Goal: Information Seeking & Learning: Check status

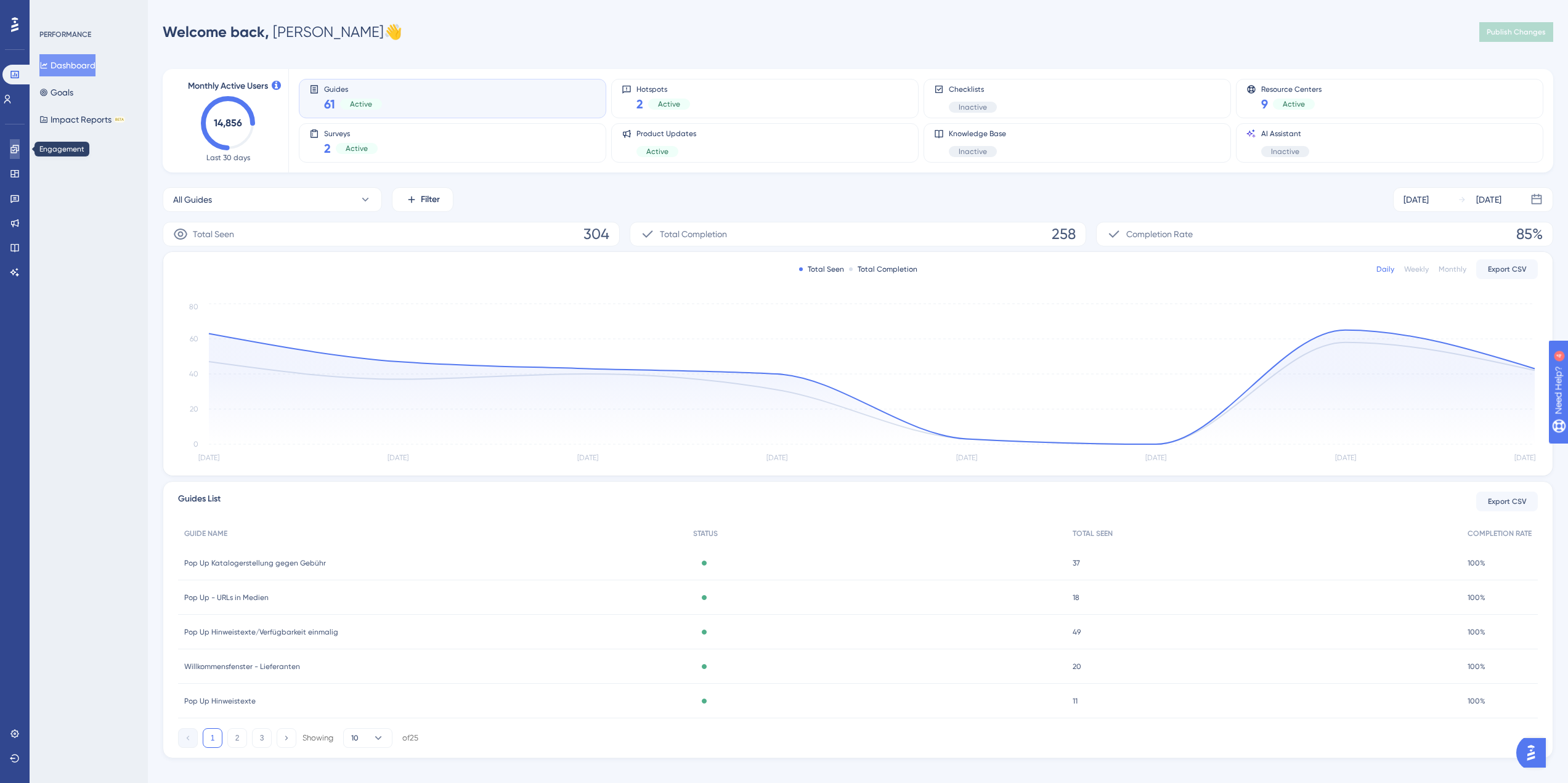
click at [11, 149] on icon at bounding box center [14, 148] width 8 height 8
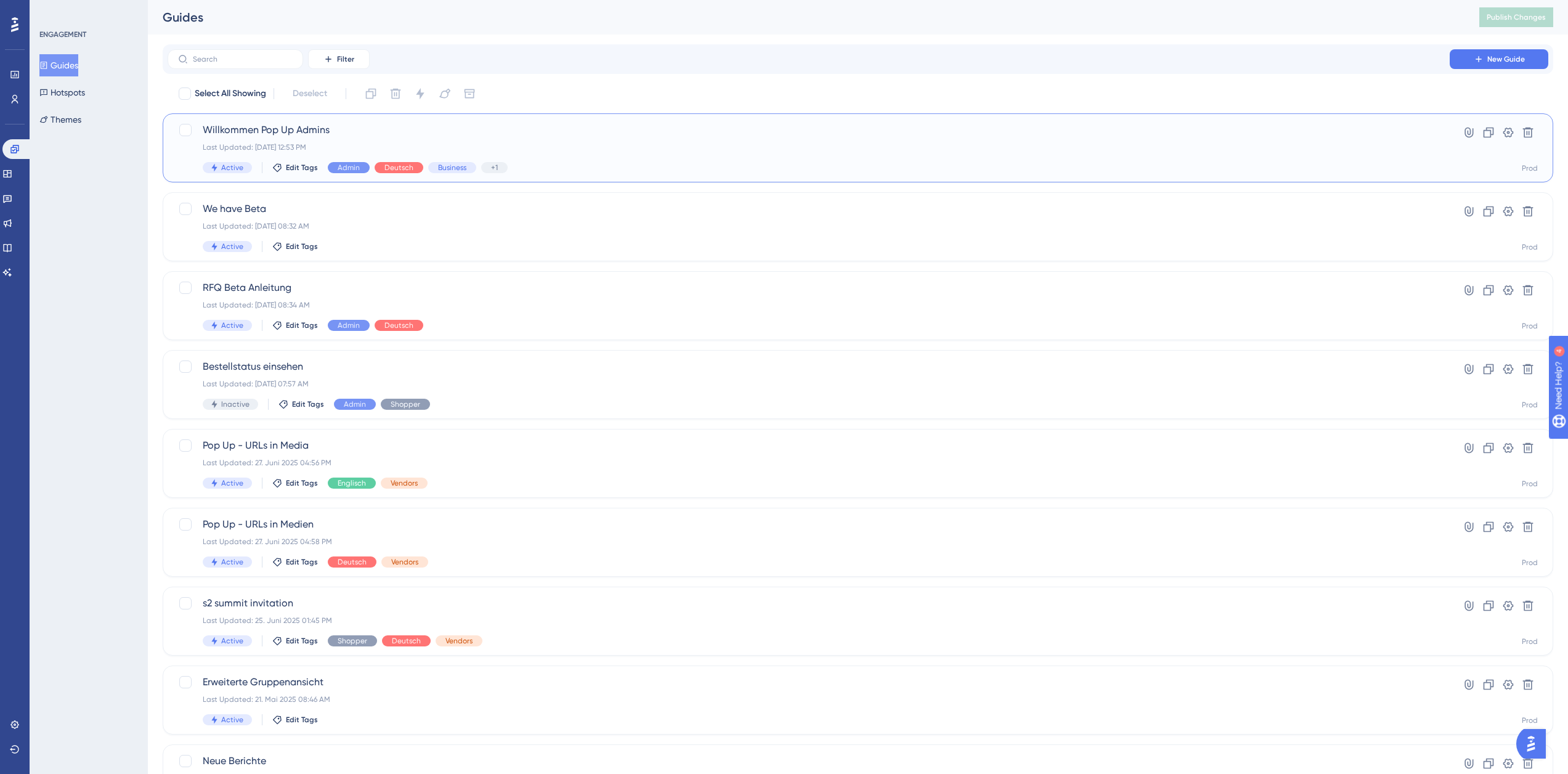
click at [408, 133] on span "Willkommen Pop Up Admins" at bounding box center [809, 130] width 1212 height 15
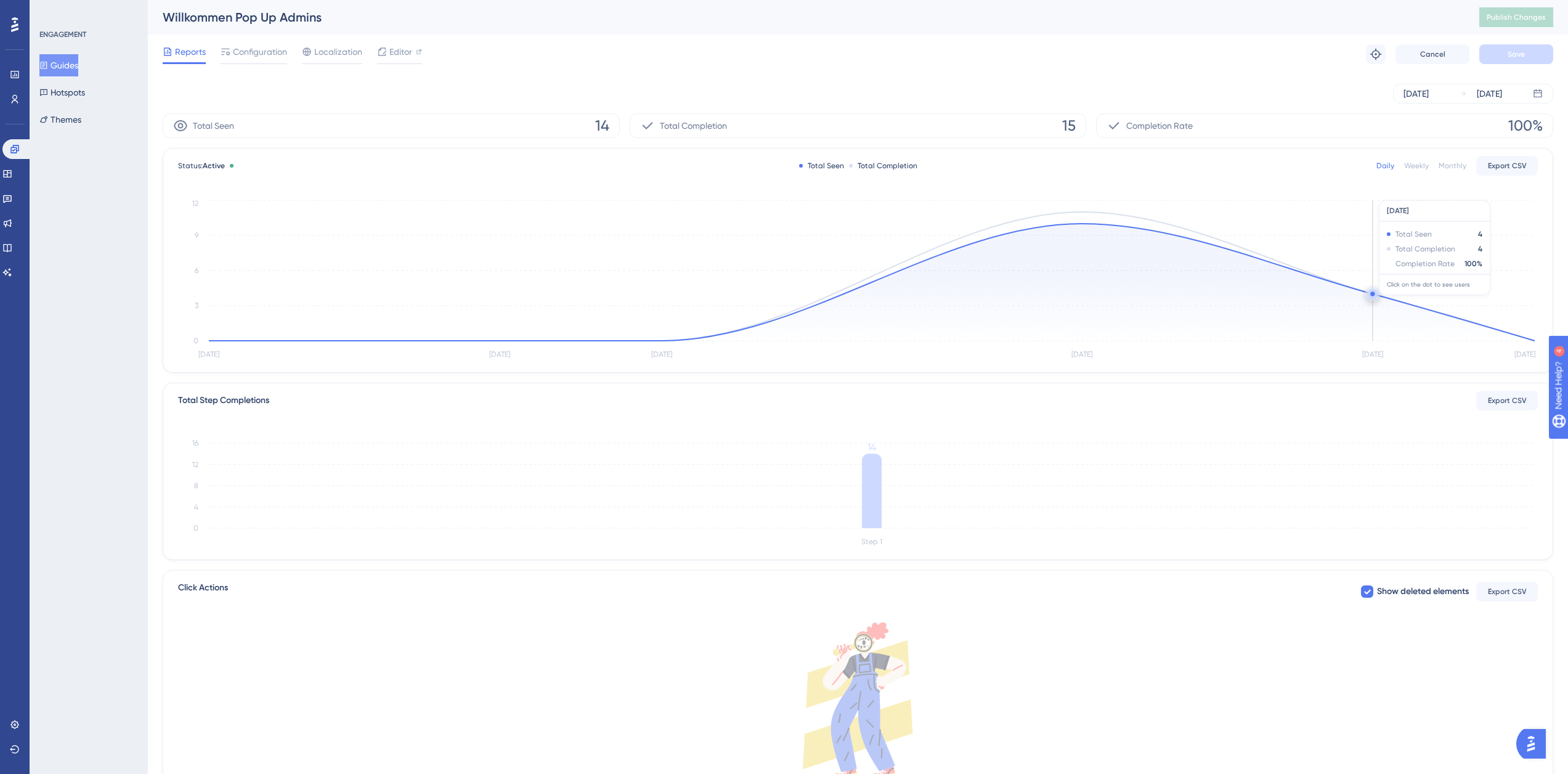
click at [1372, 293] on circle at bounding box center [1372, 293] width 4 height 4
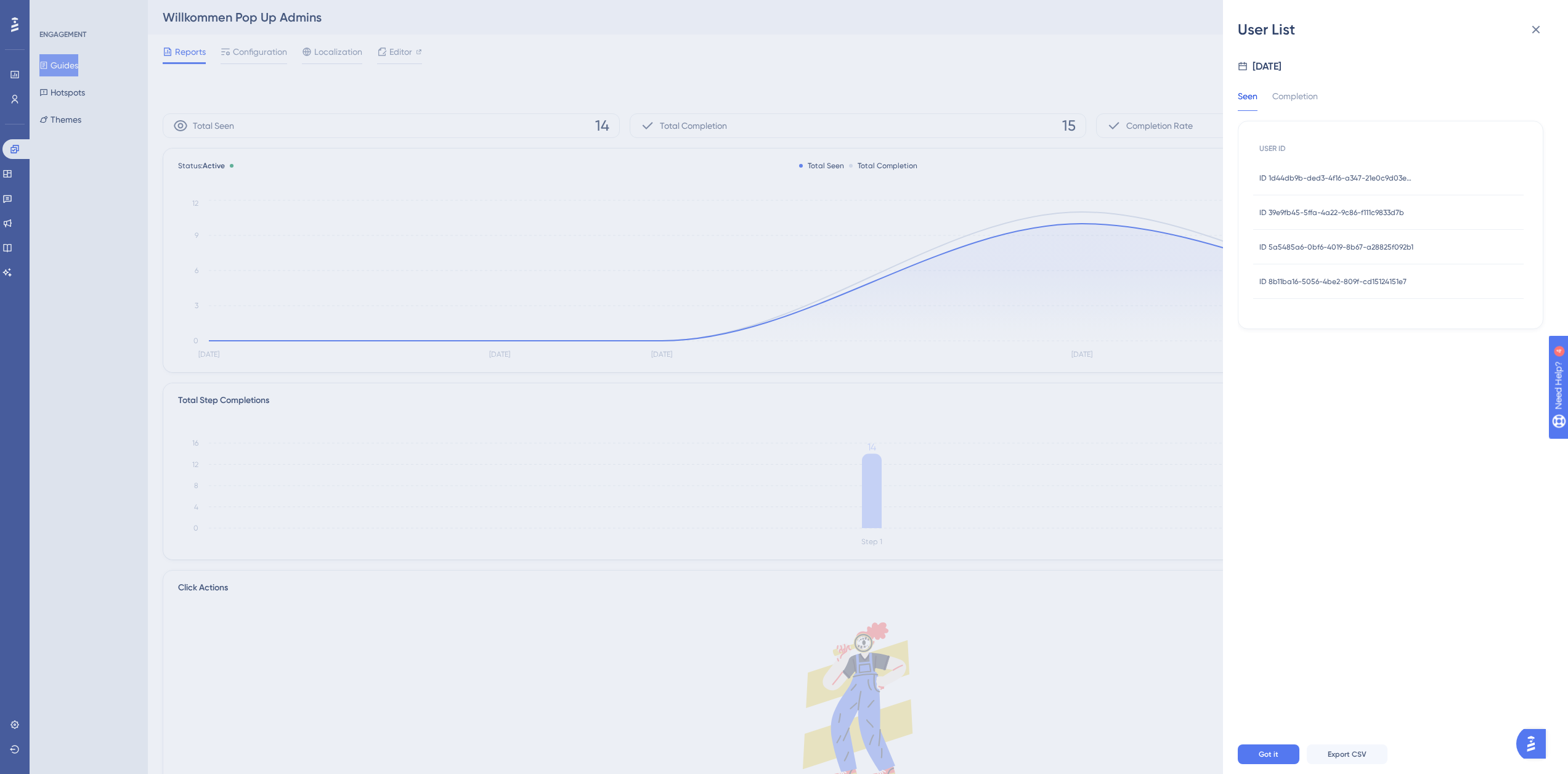
click at [1333, 187] on div "ID 1d44db9b-ded3-4f16-a347-21e0c9d03e93 ID 1d44db9b-ded3-4f16-a347-21e0c9d03e93" at bounding box center [1336, 178] width 154 height 35
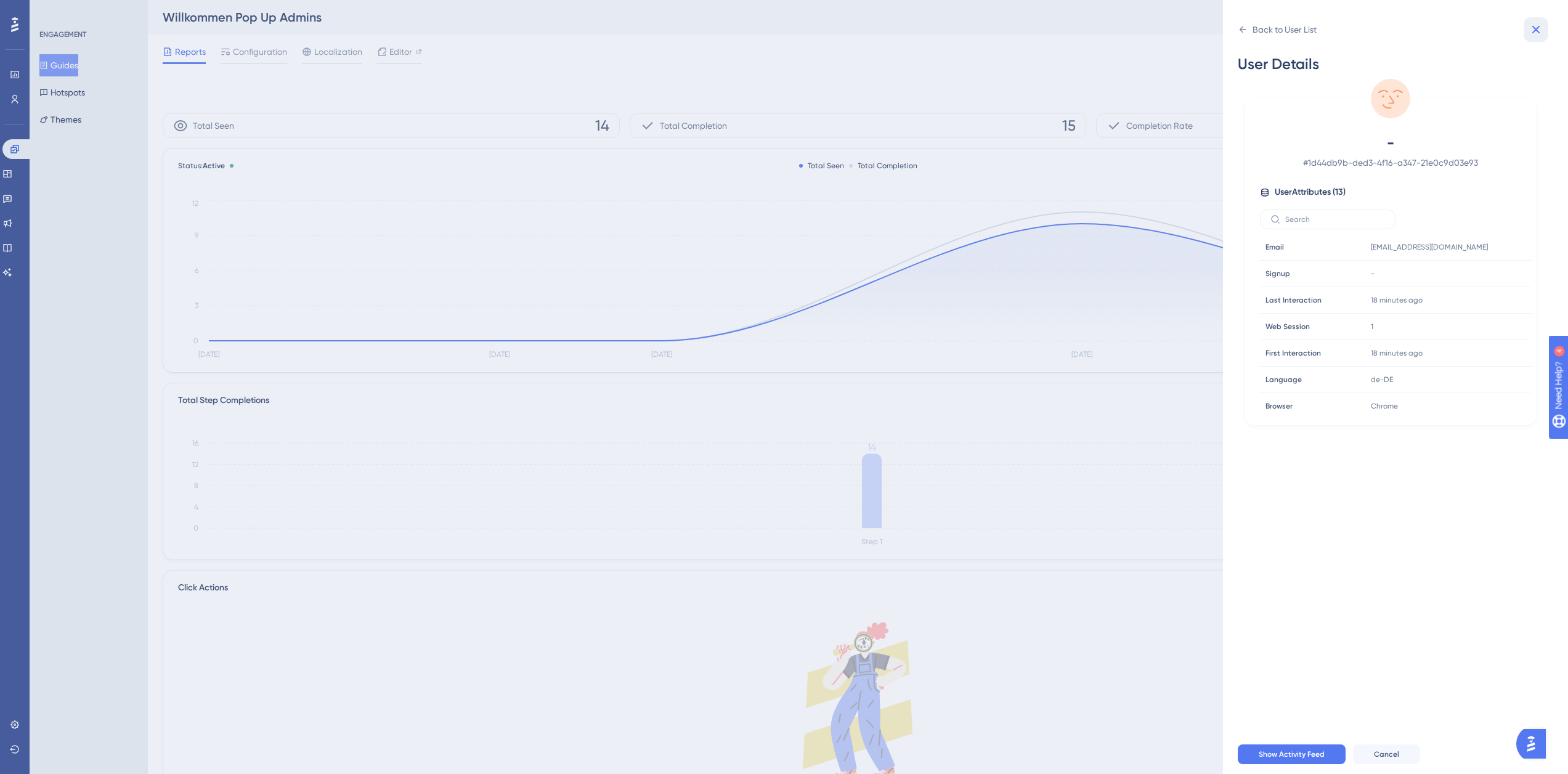
click at [1543, 28] on icon at bounding box center [1536, 30] width 15 height 15
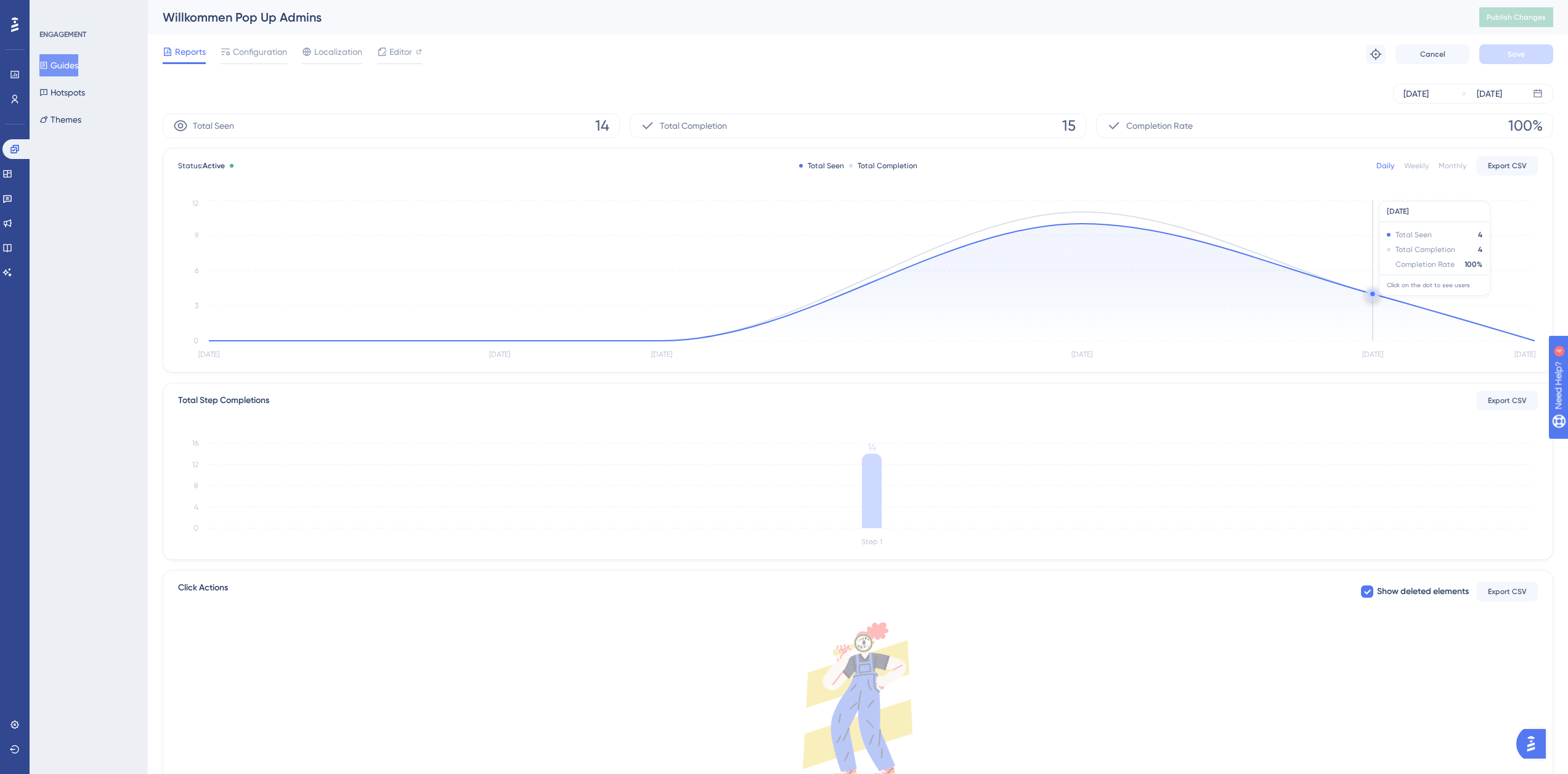
click at [1375, 302] on icon at bounding box center [872, 282] width 1326 height 117
click at [1372, 295] on circle at bounding box center [1372, 293] width 4 height 4
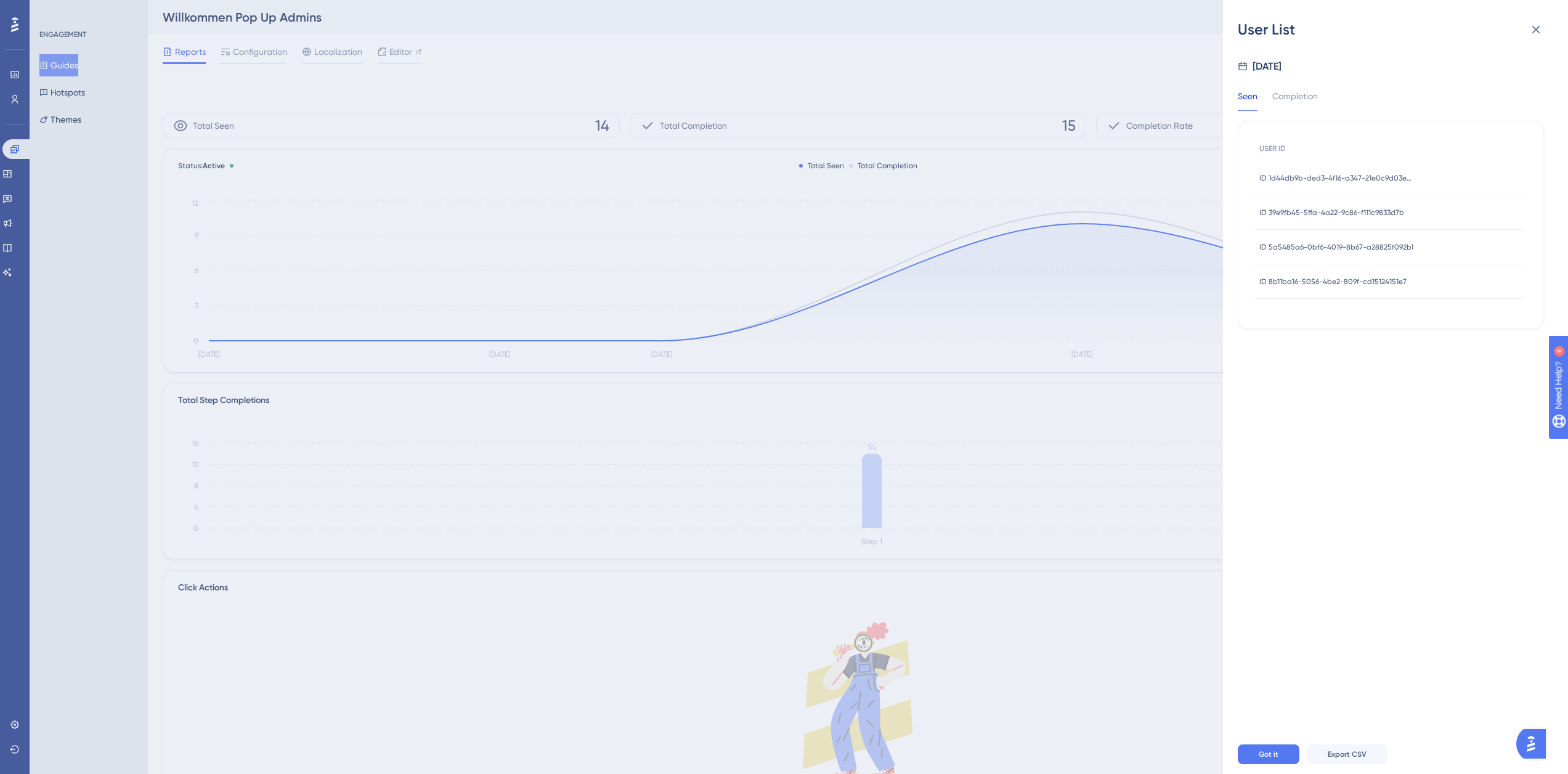
click at [1376, 215] on span "ID 39e9fb45-5ffa-4a22-9c86-f111c9833d7b" at bounding box center [1331, 212] width 144 height 10
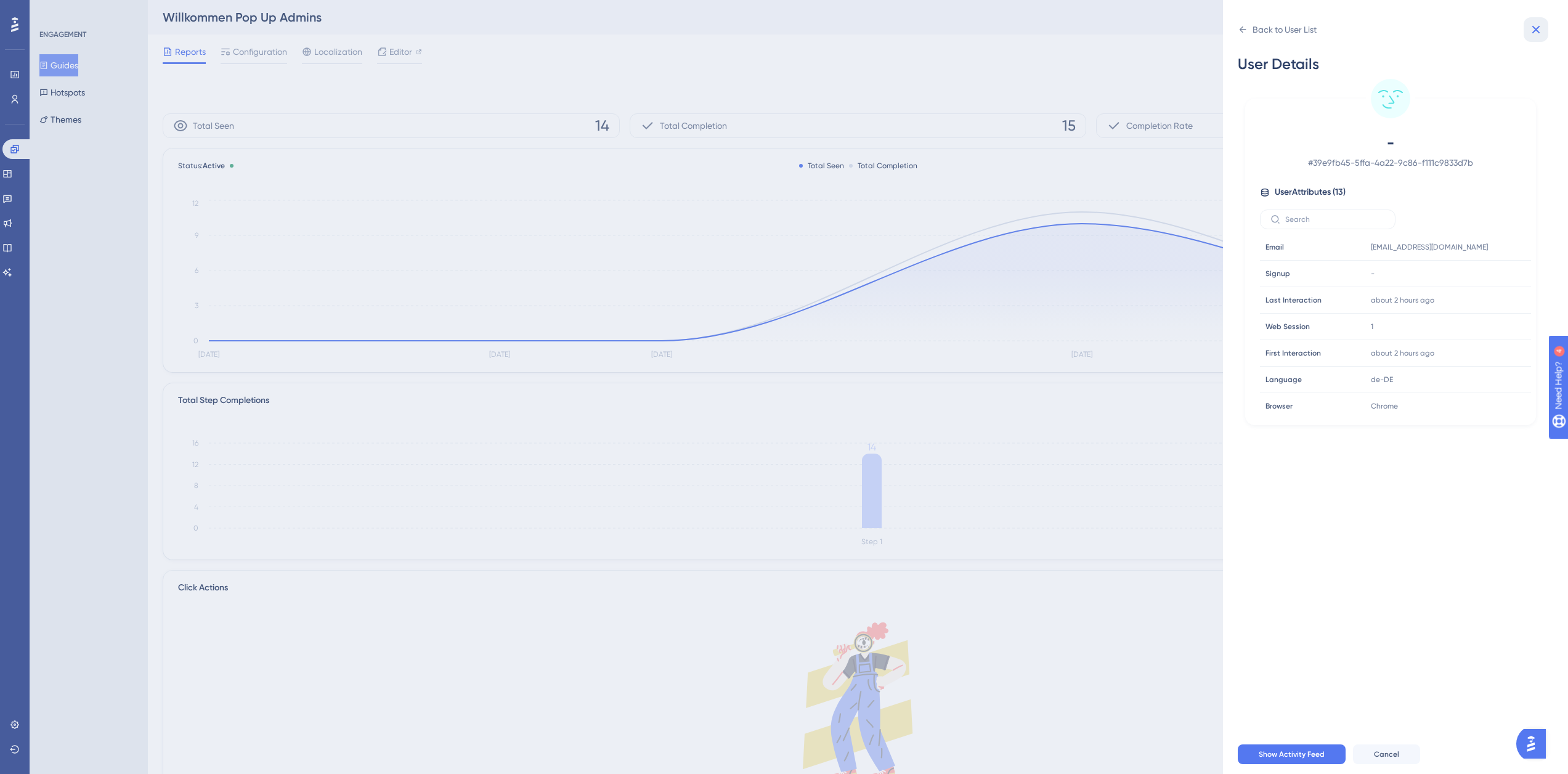
click at [1541, 30] on icon at bounding box center [1536, 30] width 15 height 15
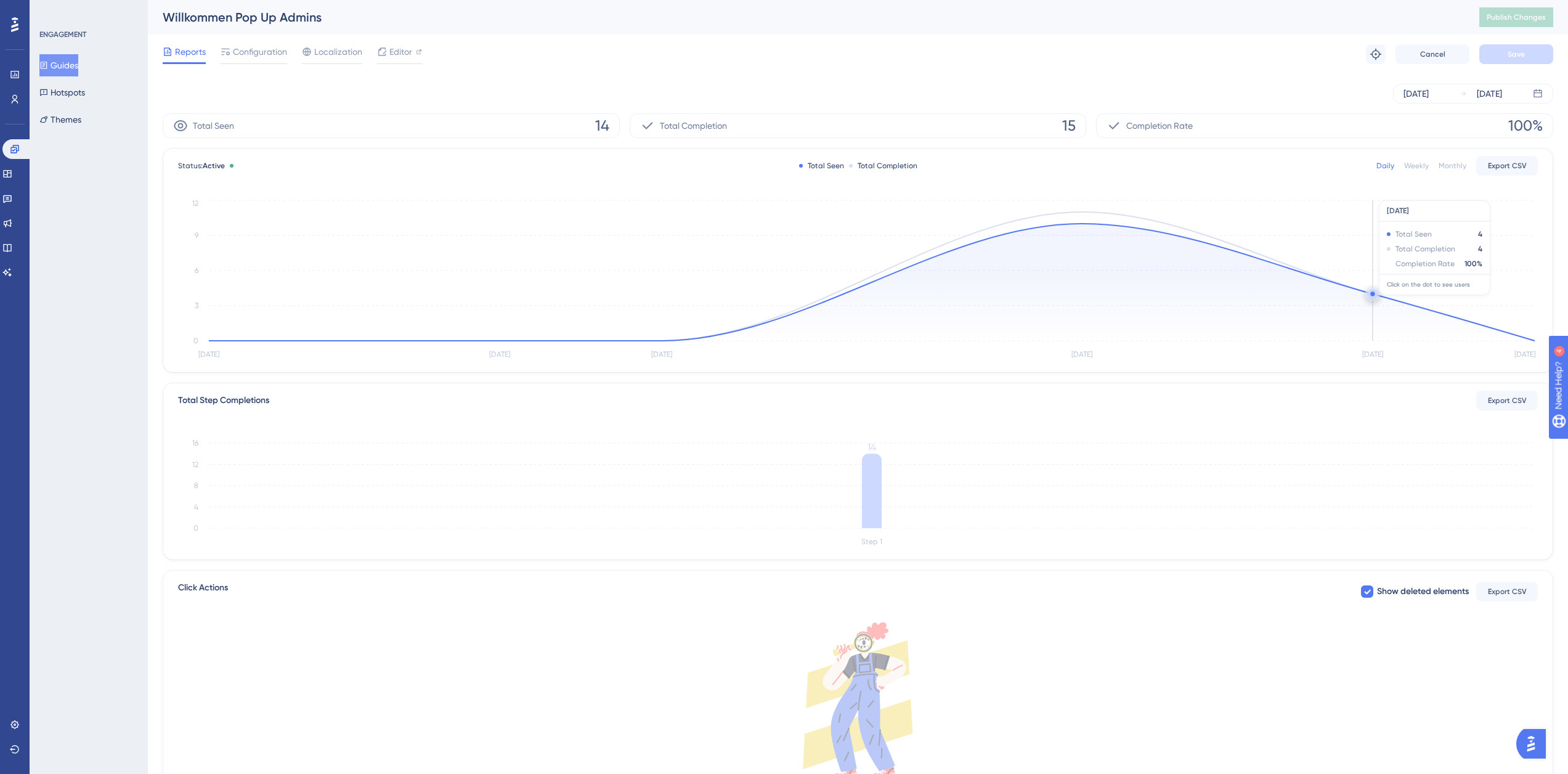
click at [1372, 296] on circle at bounding box center [1372, 296] width 1 height 1
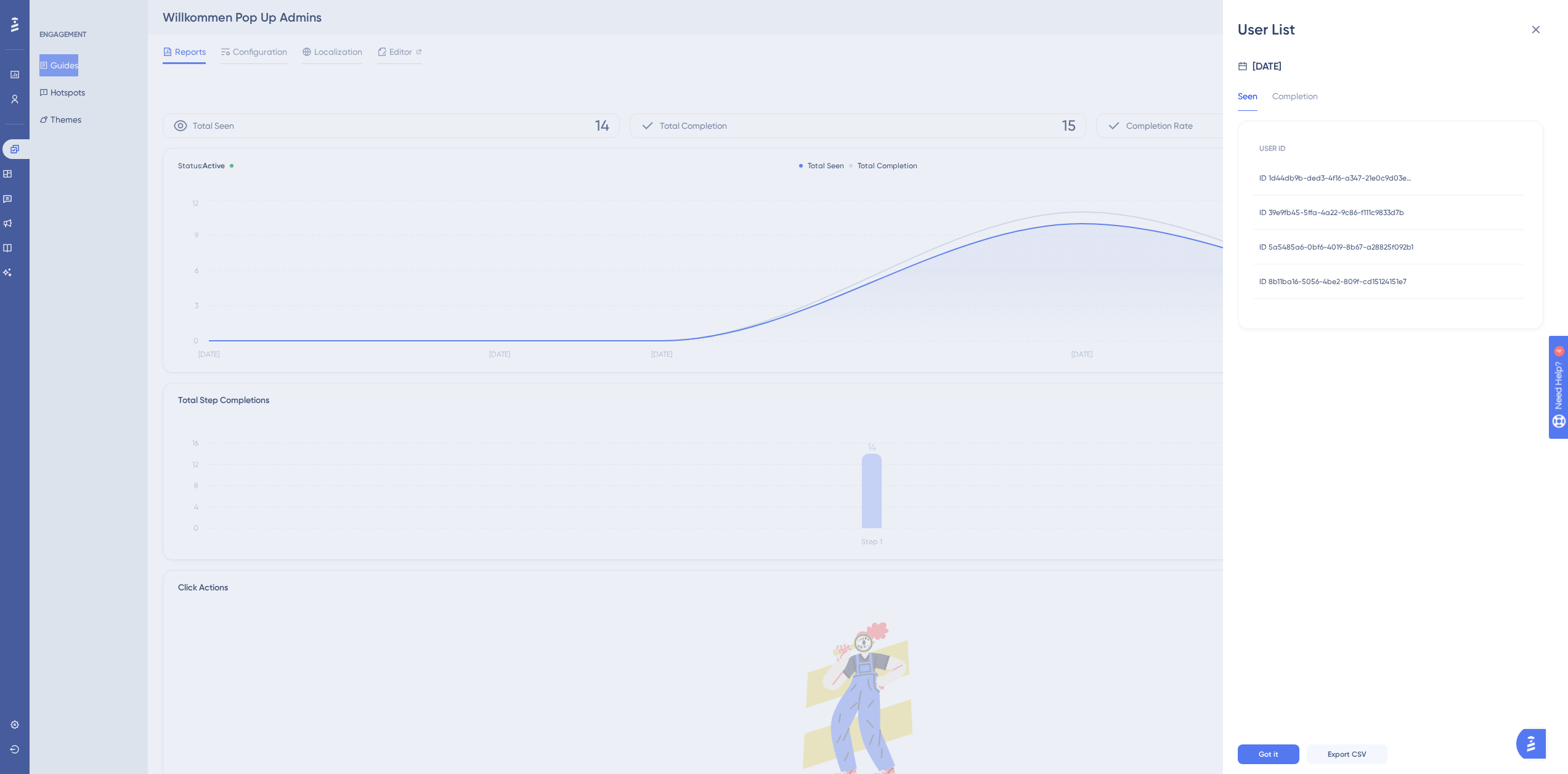
click at [1385, 255] on div "ID 5a5485a6-0bf6-4019-8b67-a28825f092b1 ID 5a5485a6-0bf6-4019-8b67-a28825f092b1" at bounding box center [1336, 247] width 154 height 35
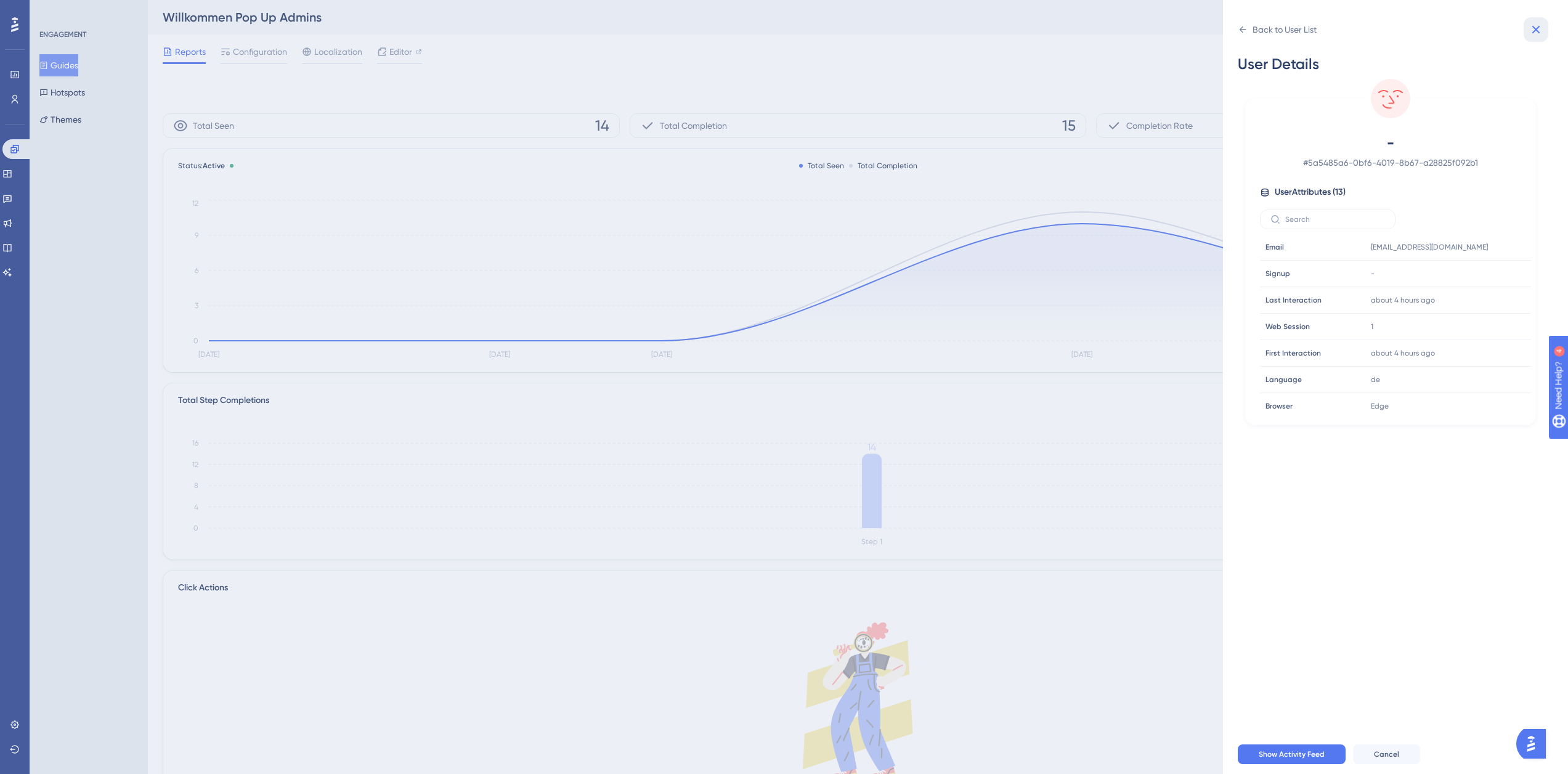
click at [1531, 28] on icon at bounding box center [1536, 30] width 15 height 15
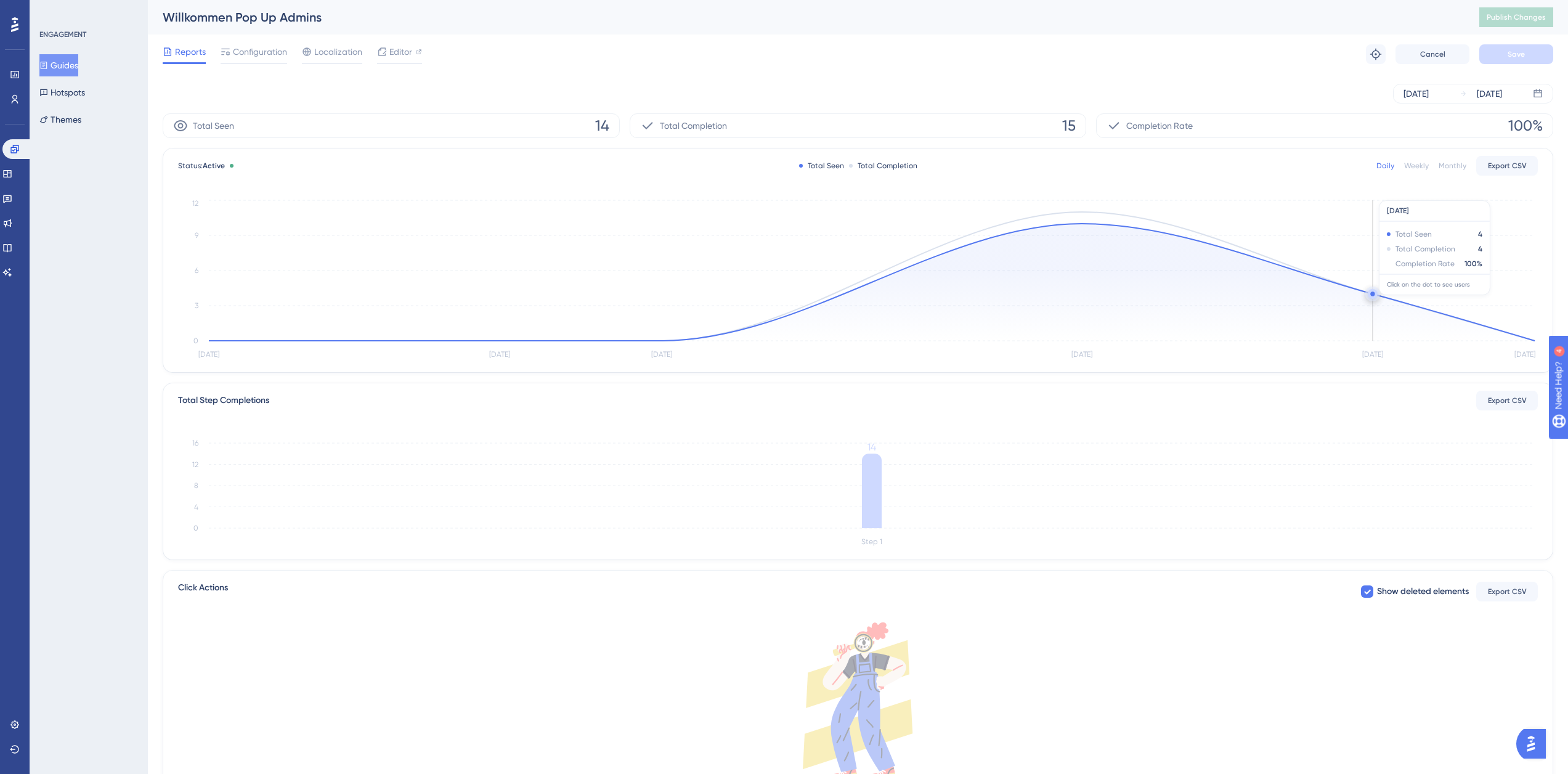
click at [1370, 295] on circle at bounding box center [1372, 293] width 10 height 10
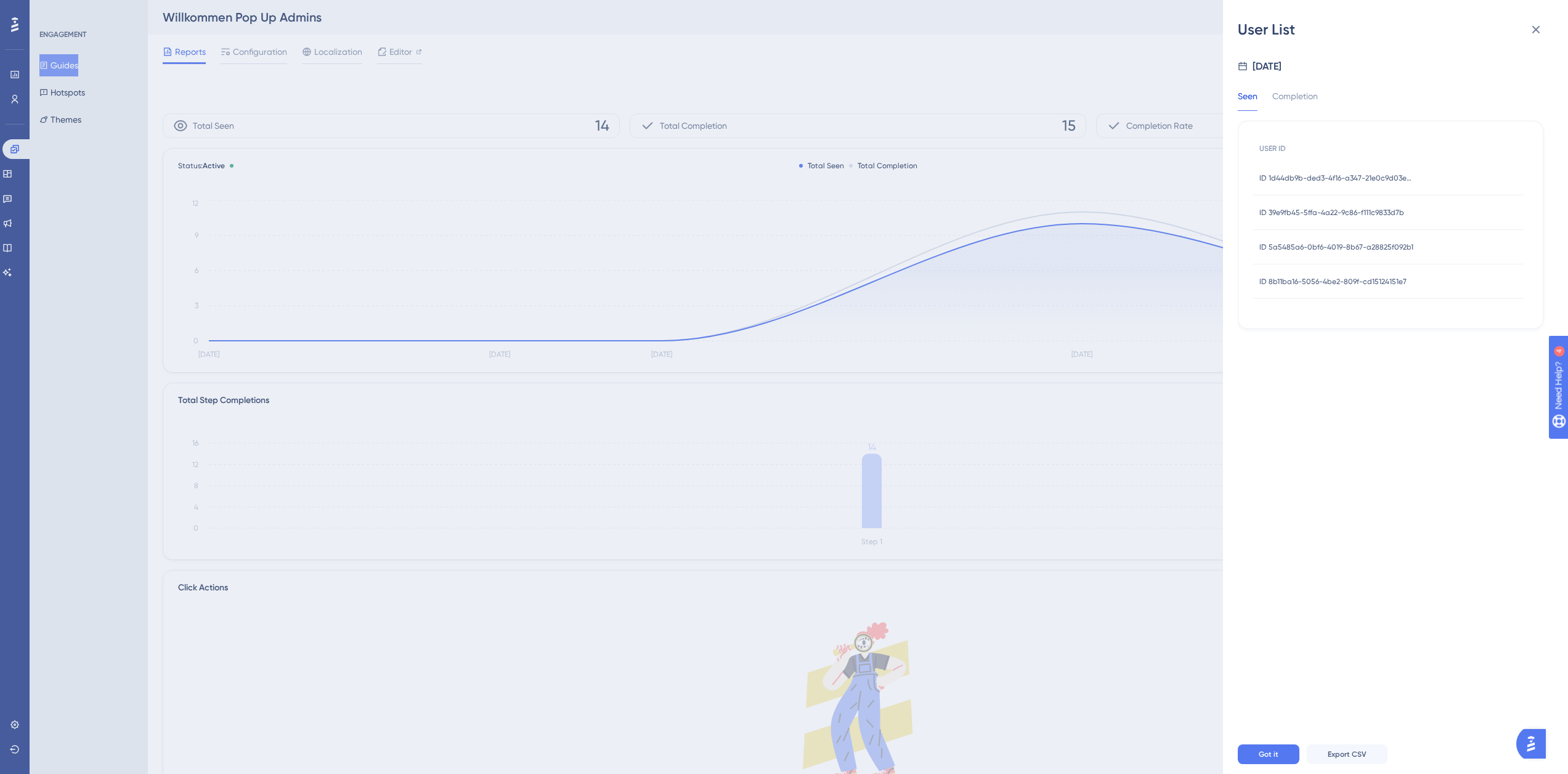
click at [1377, 281] on span "ID 8b11ba16-5056-4be2-809f-cd15124151e7" at bounding box center [1332, 281] width 147 height 10
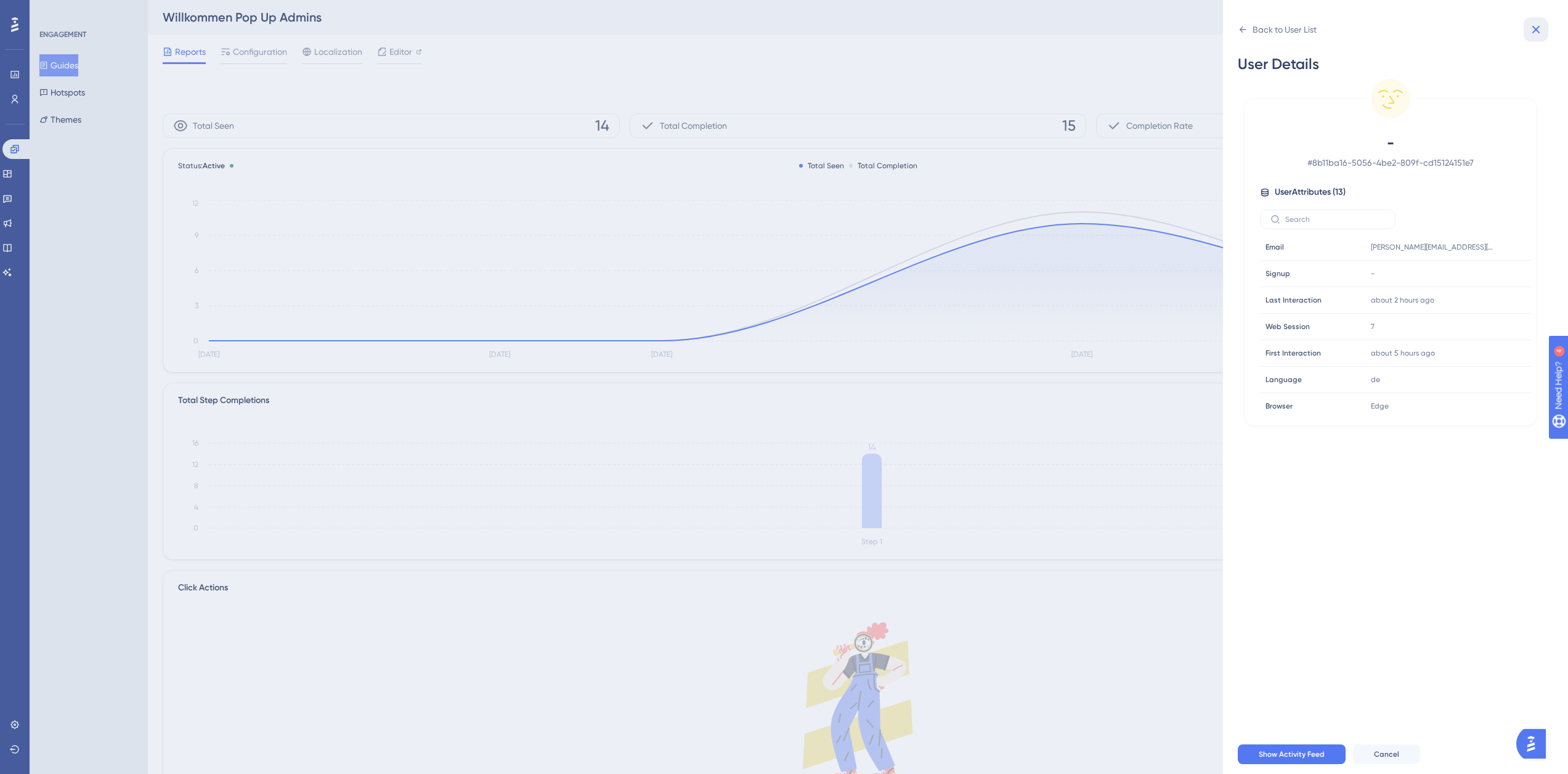
click at [1529, 28] on icon at bounding box center [1536, 30] width 15 height 15
